Goal: Navigation & Orientation: Find specific page/section

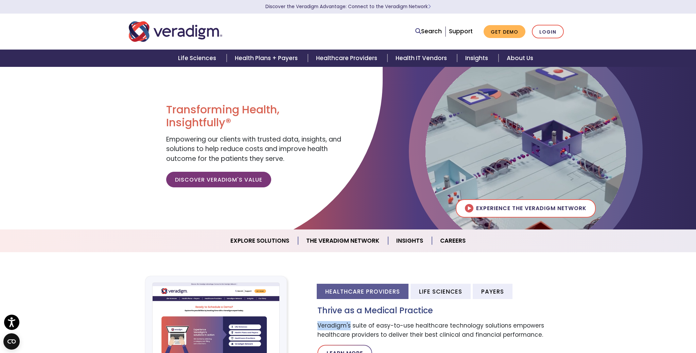
click at [238, 215] on body "Accessibility Screen-Reader Guide, Feedback, and Issue Reporting | New window D…" at bounding box center [348, 243] width 696 height 353
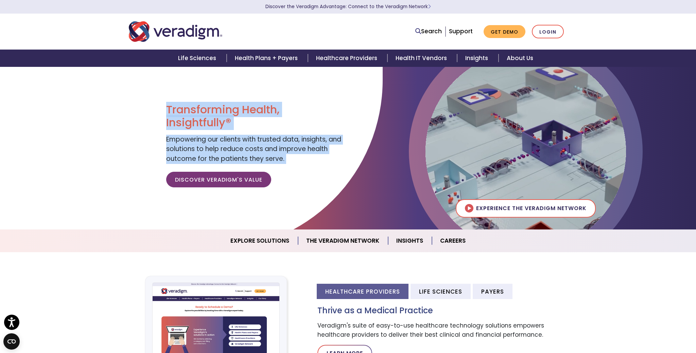
drag, startPoint x: 212, startPoint y: 202, endPoint x: 135, endPoint y: 129, distance: 105.8
click at [158, 151] on section "Transforming Health, Insightfully® Empowering our clients with trusted data, in…" at bounding box center [348, 148] width 696 height 163
